Goal: Navigation & Orientation: Find specific page/section

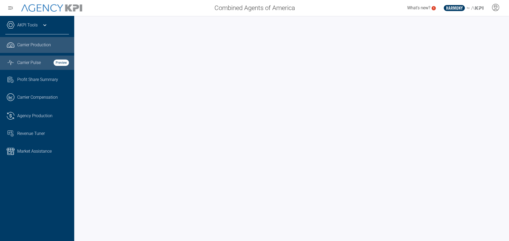
click at [23, 61] on span "Carrier Pulse" at bounding box center [29, 63] width 24 height 6
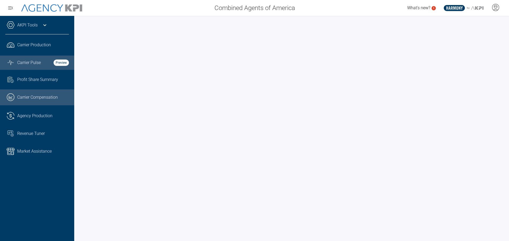
click at [35, 96] on span "Carrier Compensation" at bounding box center [37, 97] width 41 height 6
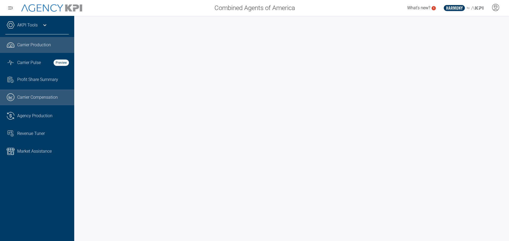
click at [48, 46] on span "Carrier Production" at bounding box center [34, 45] width 34 height 6
click at [16, 45] on link ".cls-1{fill:none;stroke:#221f20;stroke-linecap:round;stroke-linejoin:round;stro…" at bounding box center [37, 45] width 74 height 16
